Goal: Information Seeking & Learning: Check status

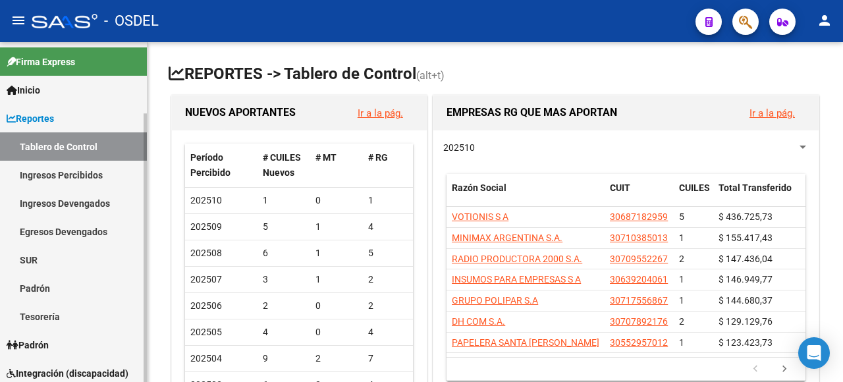
click at [37, 282] on link "Padrón" at bounding box center [73, 288] width 147 height 28
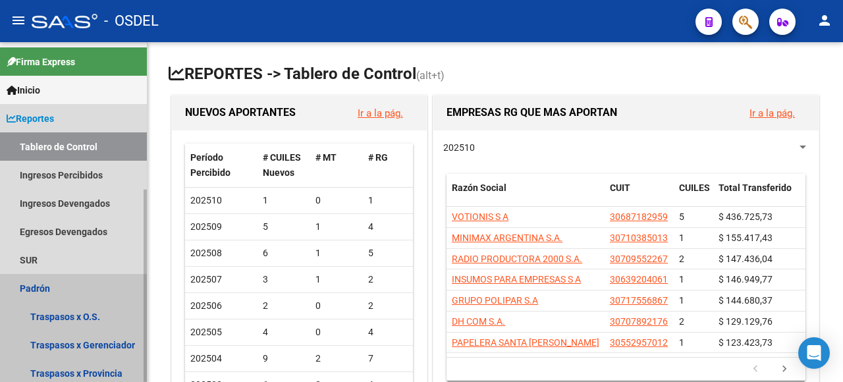
click at [27, 288] on link "Padrón" at bounding box center [73, 288] width 147 height 28
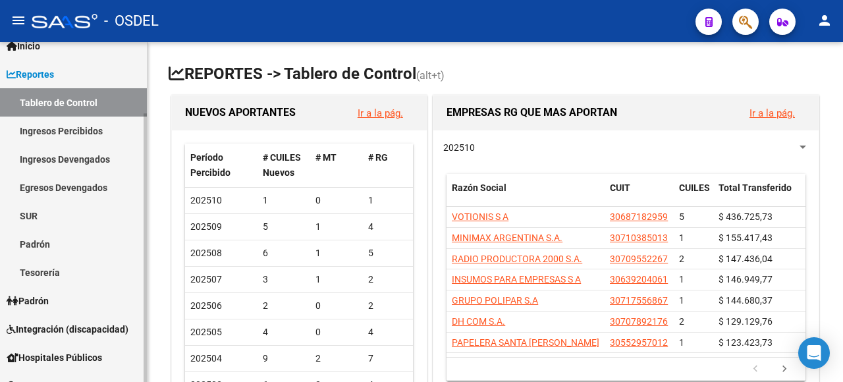
scroll to position [90, 0]
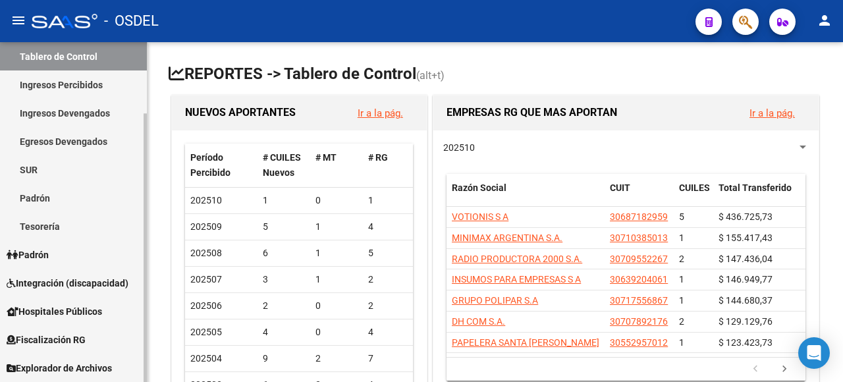
click at [40, 250] on span "Padrón" at bounding box center [28, 255] width 42 height 14
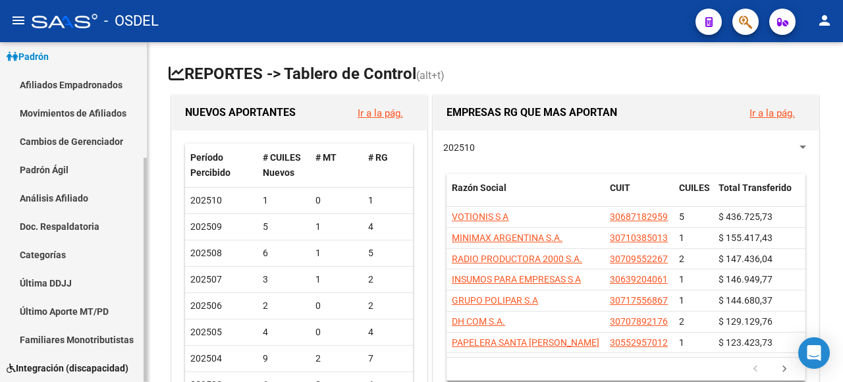
click at [67, 196] on link "Análisis Afiliado" at bounding box center [73, 198] width 147 height 28
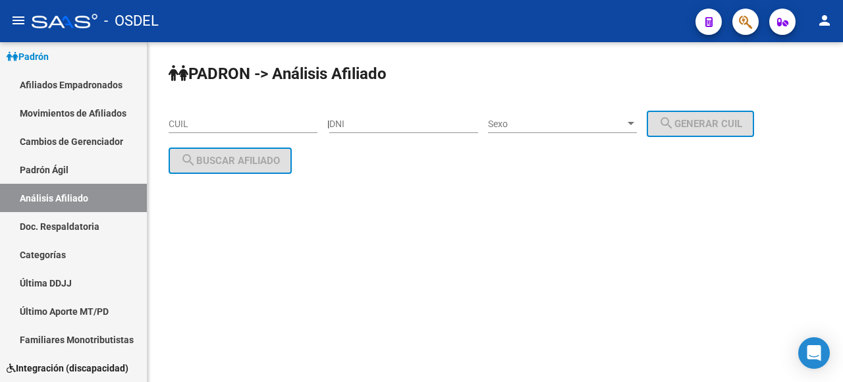
click at [394, 115] on div "DNI" at bounding box center [403, 120] width 149 height 26
type input "33337958"
click at [562, 126] on span "Sexo" at bounding box center [556, 124] width 137 height 11
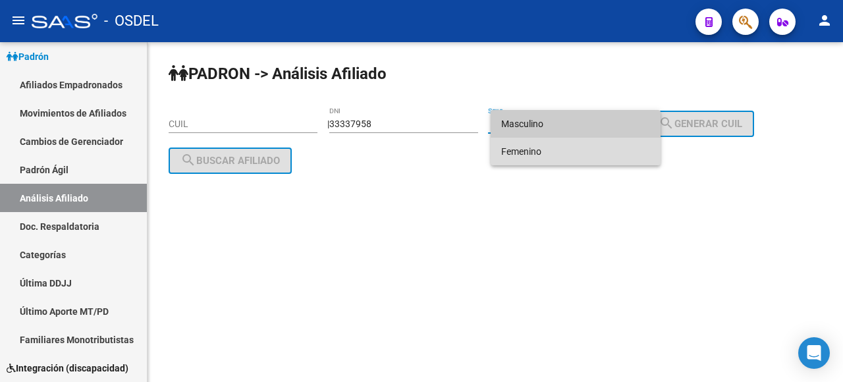
drag, startPoint x: 554, startPoint y: 154, endPoint x: 606, endPoint y: 147, distance: 52.5
click at [554, 154] on span "Femenino" at bounding box center [575, 152] width 149 height 28
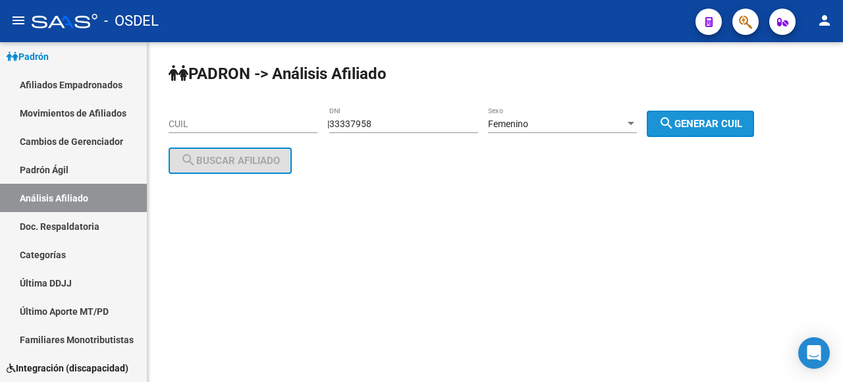
click at [674, 120] on mat-icon "search" at bounding box center [666, 123] width 16 height 16
type input "27-33337958-4"
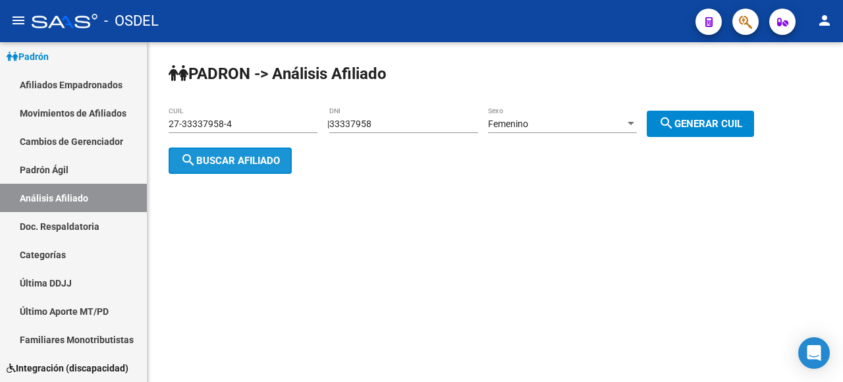
click at [250, 160] on span "search Buscar afiliado" at bounding box center [229, 161] width 99 height 12
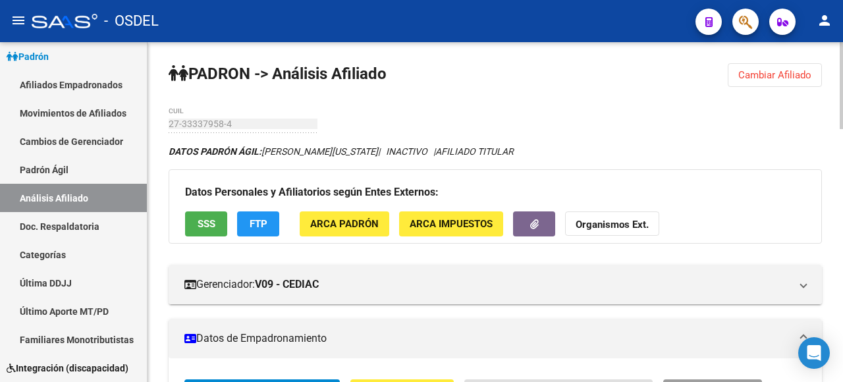
click at [756, 80] on button "Cambiar Afiliado" at bounding box center [775, 75] width 94 height 24
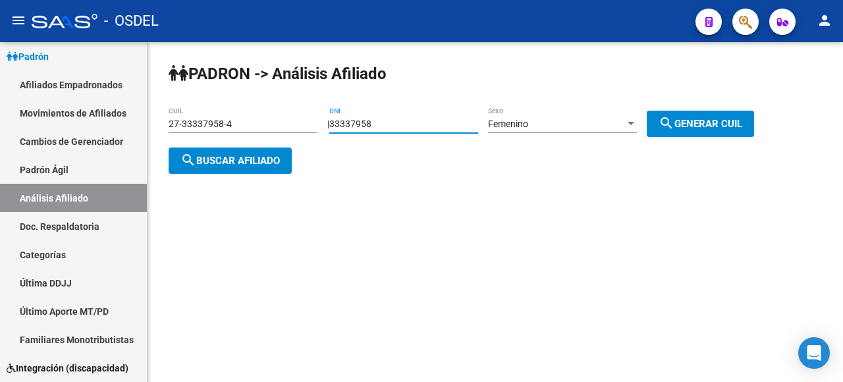
drag, startPoint x: 400, startPoint y: 123, endPoint x: 315, endPoint y: 117, distance: 85.1
click at [316, 119] on app-analisis-afiliado "PADRON -> Análisis Afiliado 27-33337958-4 CUIL | 33337958 DNI Femenino Sexo sea…" at bounding box center [466, 142] width 595 height 47
type input "23431045"
click at [693, 128] on span "search Generar CUIL" at bounding box center [700, 124] width 84 height 12
type input "27-23431045-9"
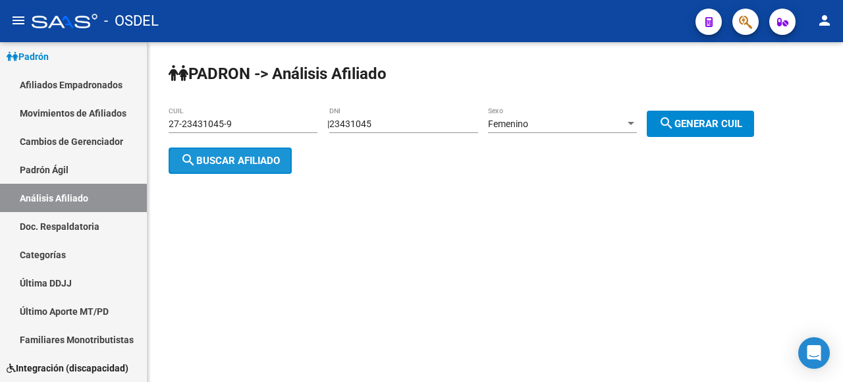
click at [253, 170] on button "search Buscar afiliado" at bounding box center [230, 160] width 123 height 26
